Goal: Task Accomplishment & Management: Manage account settings

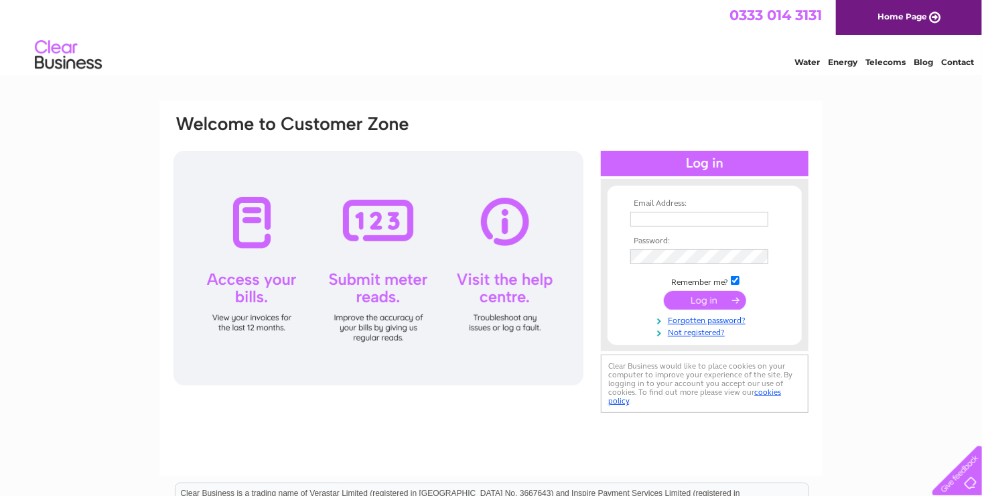
click at [647, 221] on input "text" at bounding box center [700, 219] width 138 height 15
type input "[PERSON_NAME][EMAIL_ADDRESS][DOMAIN_NAME]"
click at [700, 334] on link "Not registered?" at bounding box center [707, 331] width 152 height 13
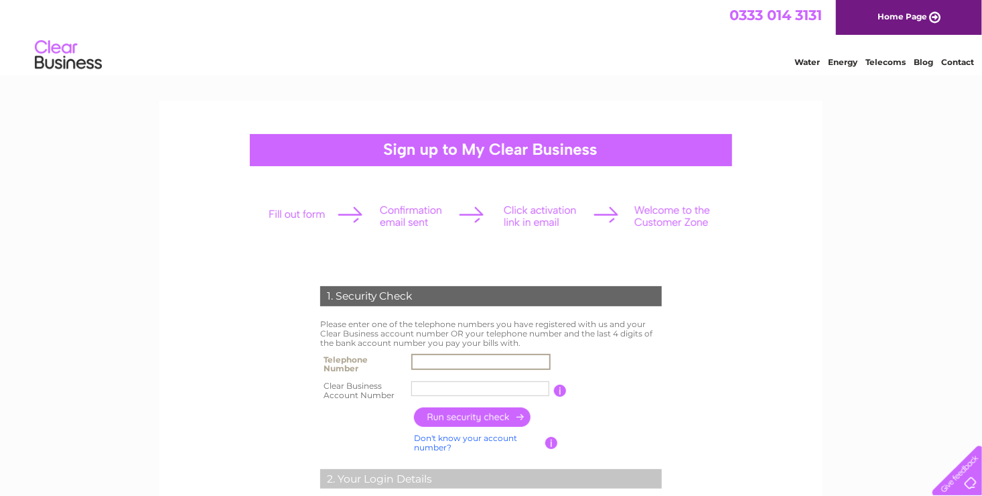
click at [430, 357] on input "text" at bounding box center [480, 362] width 139 height 16
click at [314, 349] on div "1. Security Check Please enter one of the telephone numbers you have registered…" at bounding box center [491, 504] width 404 height 462
click at [428, 357] on input "text" at bounding box center [480, 362] width 139 height 16
type input "01569767876"
click at [430, 385] on input "text" at bounding box center [480, 389] width 139 height 16
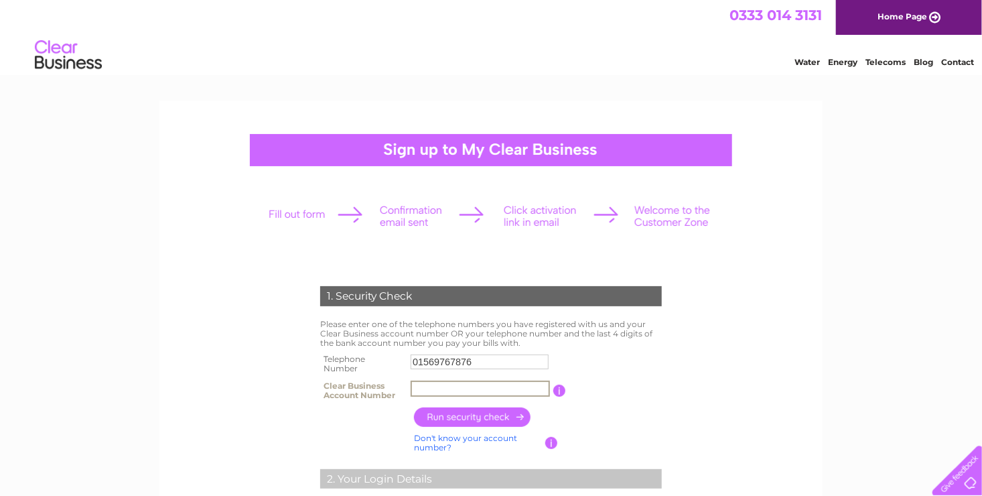
click at [419, 386] on input "text" at bounding box center [480, 389] width 139 height 16
paste input "BSL007645"
type input "BSL007645"
click at [505, 417] on input "button" at bounding box center [473, 416] width 118 height 19
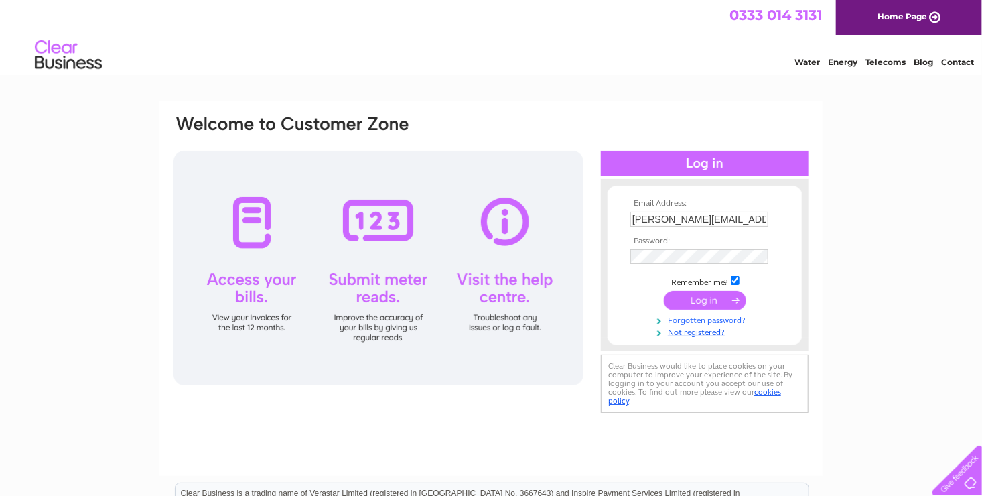
click at [724, 318] on link "Forgotten password?" at bounding box center [707, 319] width 152 height 13
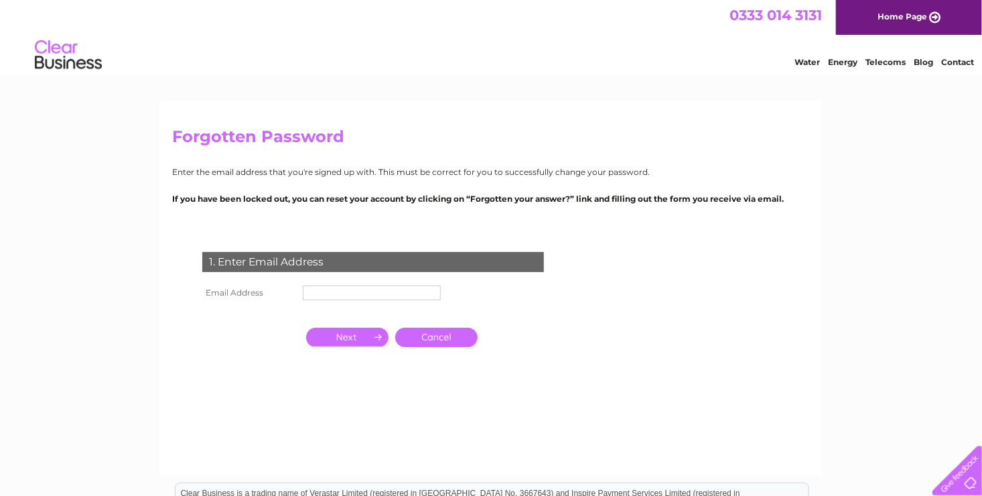
click at [333, 288] on input "text" at bounding box center [372, 292] width 138 height 15
click at [360, 342] on input "button" at bounding box center [347, 337] width 82 height 19
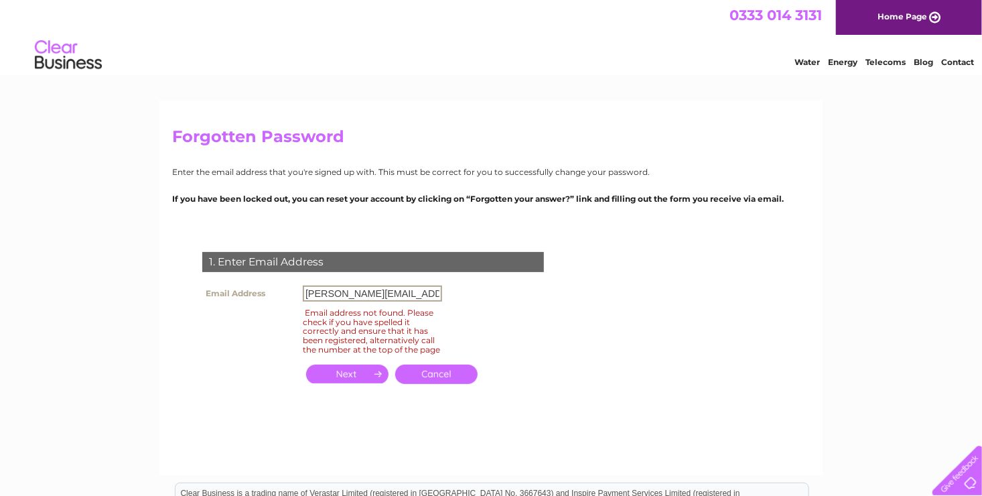
click at [339, 292] on input "[PERSON_NAME][EMAIL_ADDRESS][DOMAIN_NAME]" at bounding box center [372, 293] width 139 height 16
type input "[EMAIL_ADDRESS][DOMAIN_NAME]"
click at [367, 382] on input "button" at bounding box center [347, 374] width 82 height 19
